Goal: Task Accomplishment & Management: Manage account settings

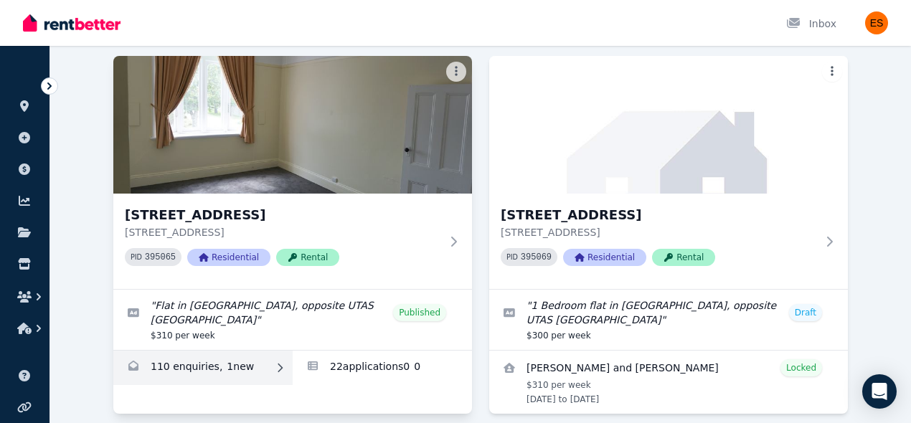
click at [243, 364] on link "Enquiries for Unit 2/55 Invermay Rd, Invermay" at bounding box center [202, 368] width 179 height 34
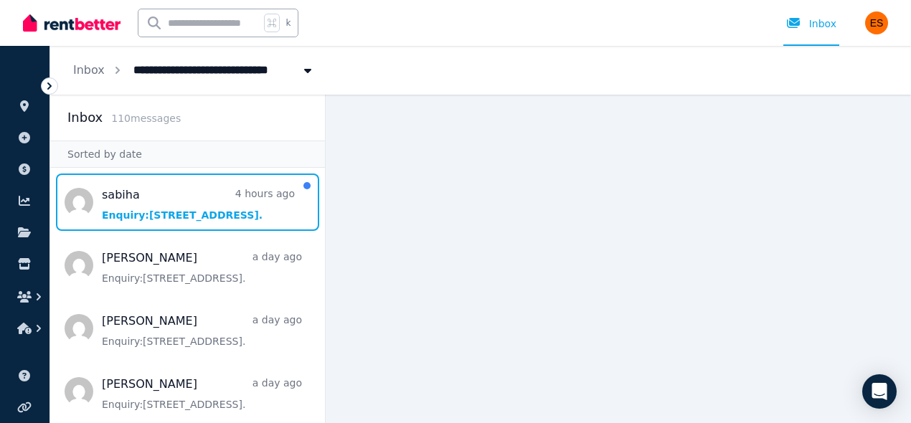
click at [197, 221] on span "Message list" at bounding box center [187, 202] width 275 height 57
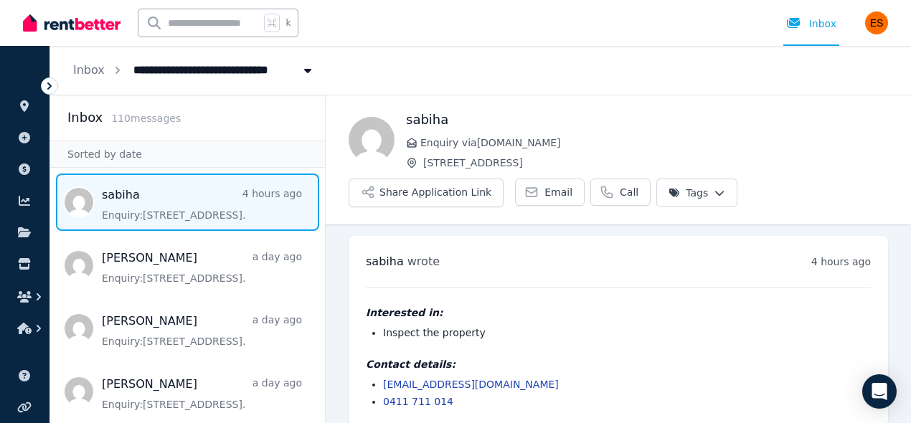
scroll to position [14, 0]
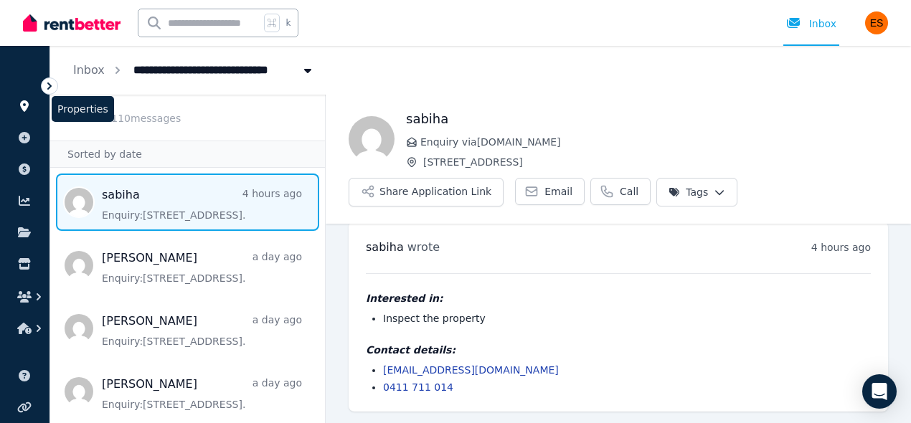
click at [27, 111] on icon at bounding box center [24, 105] width 14 height 11
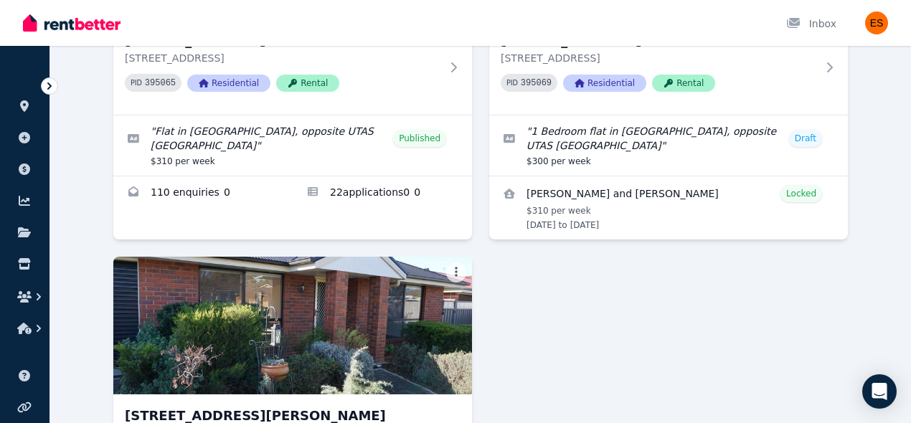
scroll to position [272, 0]
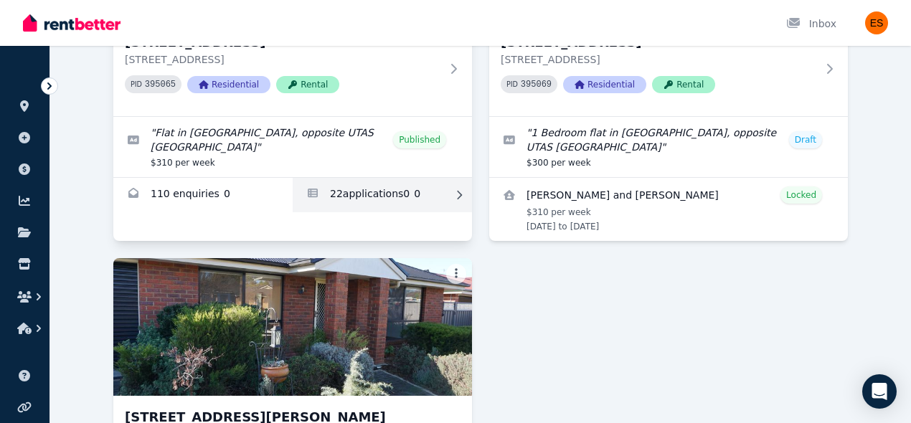
click at [373, 191] on link "Applications for Unit 2/55 Invermay Rd, Invermay" at bounding box center [382, 195] width 179 height 34
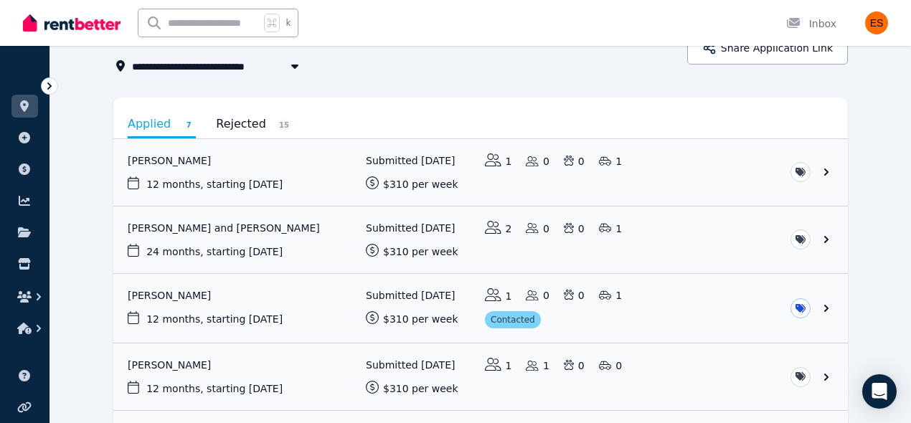
scroll to position [90, 0]
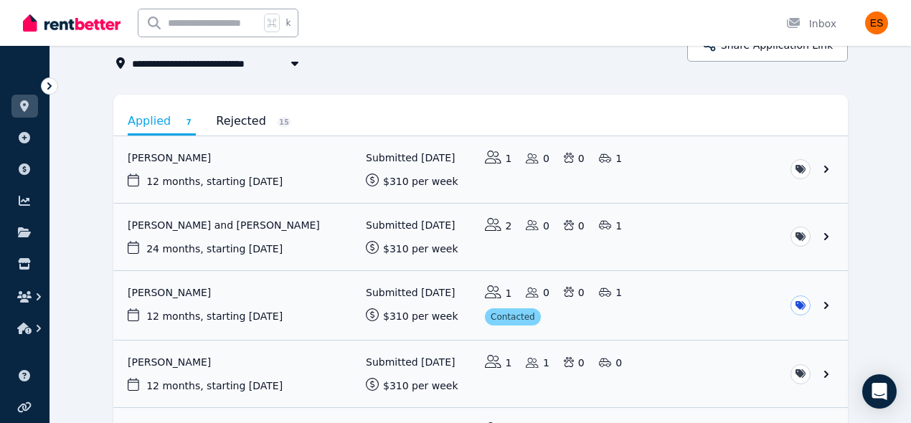
click at [234, 126] on link "Rejected 15" at bounding box center [253, 121] width 75 height 24
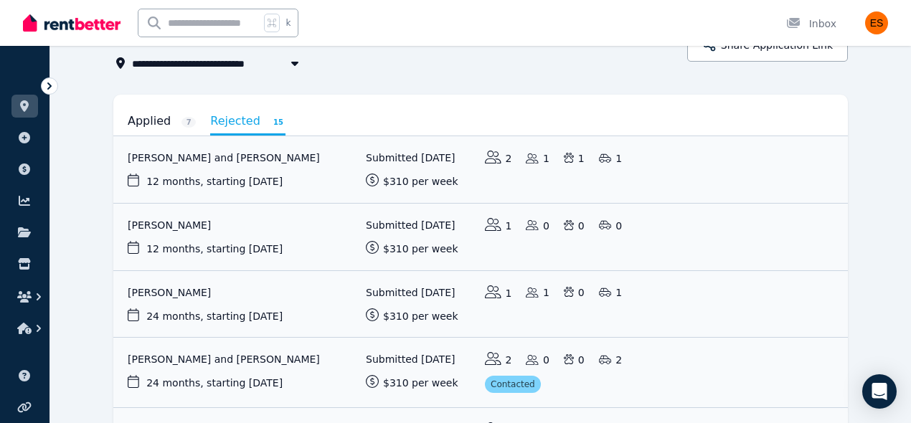
click at [155, 122] on link "Applied 7" at bounding box center [162, 121] width 68 height 24
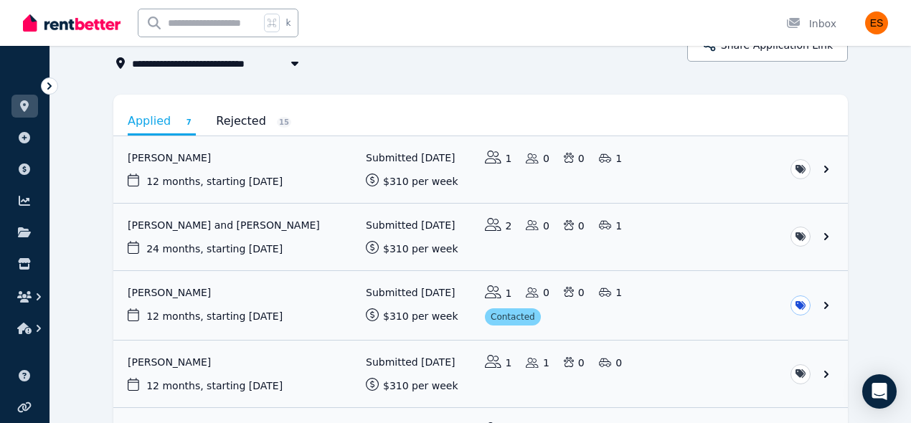
click at [233, 113] on link "Rejected 15" at bounding box center [253, 121] width 75 height 24
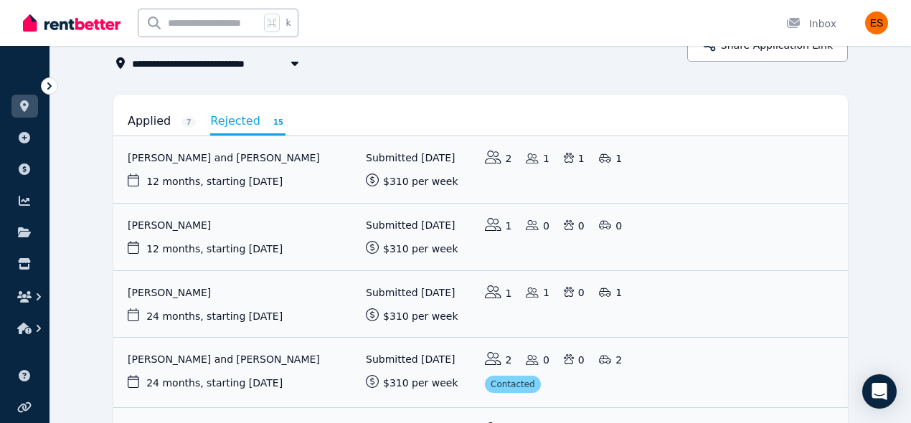
click at [151, 120] on link "Applied 7" at bounding box center [162, 121] width 68 height 24
